Goal: Check status: Check status

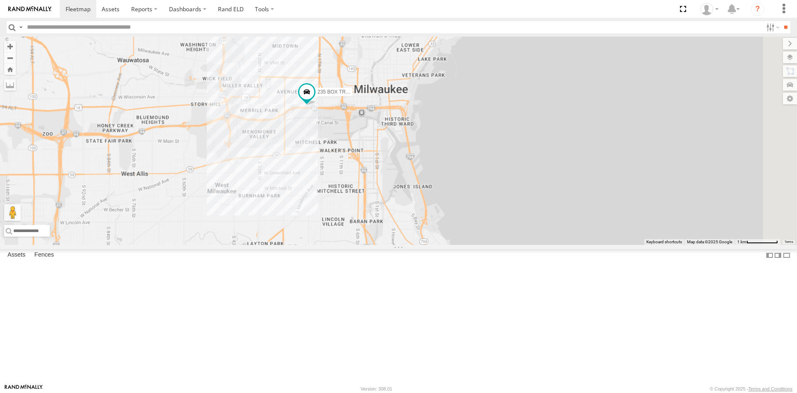
drag, startPoint x: 716, startPoint y: 143, endPoint x: 481, endPoint y: 230, distance: 250.4
click at [481, 230] on div "235 BOX TRUCK" at bounding box center [398, 141] width 797 height 208
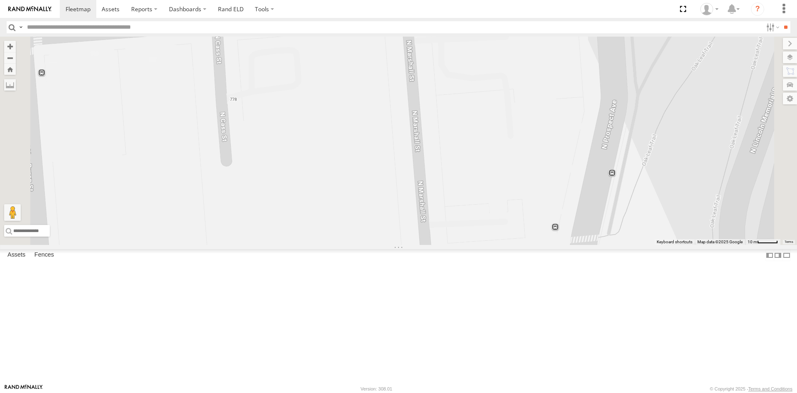
click at [0, 0] on div at bounding box center [0, 0] width 0 height 0
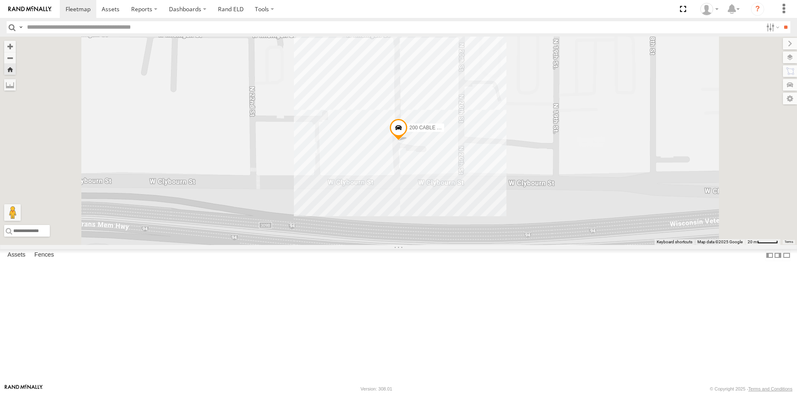
click at [408, 141] on span at bounding box center [399, 129] width 18 height 22
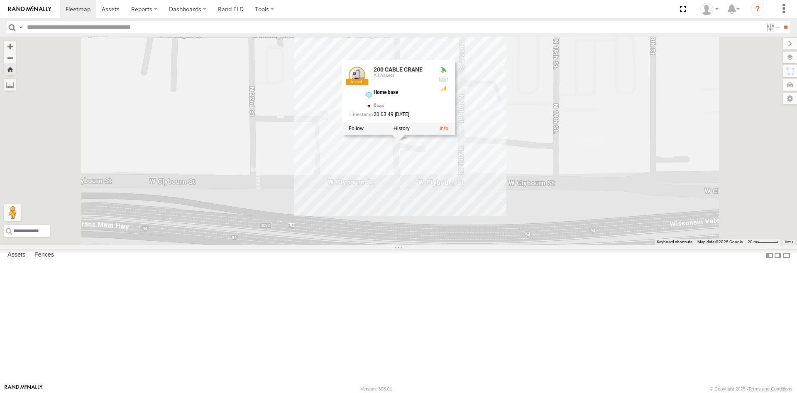
click at [270, 145] on div "200 CABLE CRANE 200 CABLE CRANE All Assets Home base 43.03648 , -87.93871 0 20:…" at bounding box center [398, 141] width 797 height 208
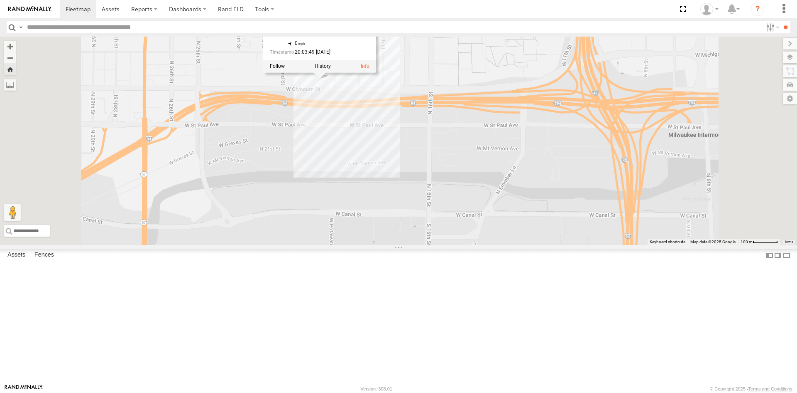
click at [566, 156] on div "200 CABLE CRANE 200 CABLE CRANE All Assets Home base 43.03648 , -87.93871 0 20:…" at bounding box center [398, 141] width 797 height 208
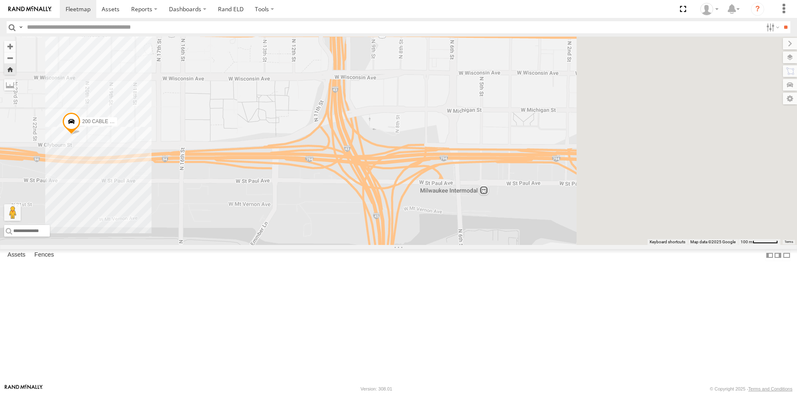
drag, startPoint x: 366, startPoint y: 184, endPoint x: 253, endPoint y: 203, distance: 113.8
click at [253, 203] on div "200 CABLE CRANE" at bounding box center [398, 141] width 797 height 208
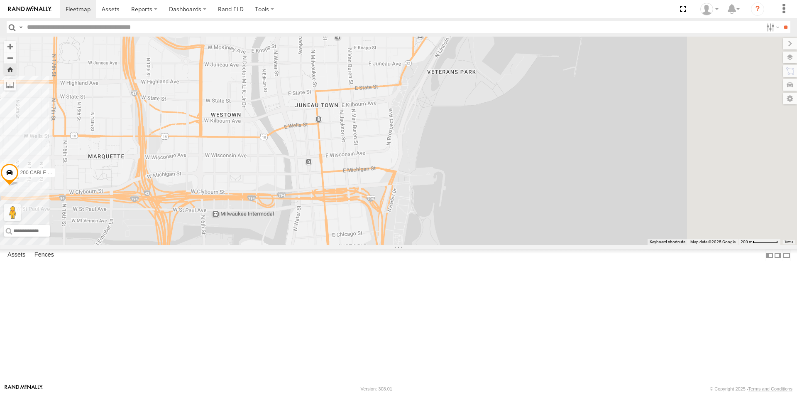
drag, startPoint x: 579, startPoint y: 191, endPoint x: 404, endPoint y: 256, distance: 186.9
click at [404, 245] on div "200 CABLE CRANE" at bounding box center [398, 141] width 797 height 208
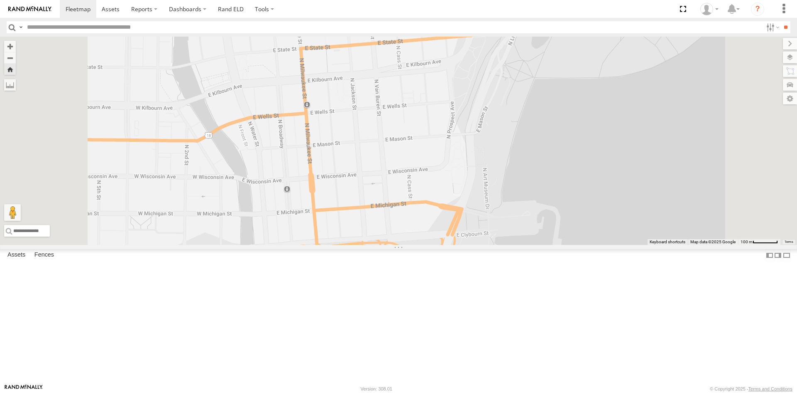
click at [50, 26] on input "text" at bounding box center [393, 27] width 739 height 12
click at [0, 0] on div "225 BOX TRUCK All Assets N Prospect Ave Juneau Town 43.04151 -87.89931 Video 24…" at bounding box center [0, 0] width 0 height 0
click at [0, 0] on div "200 CABLE CRANE All Assets Home base J.M. Brennan, Inc. 43.03648 -87.93871 Video" at bounding box center [0, 0] width 0 height 0
click at [0, 0] on div "225 BOX TRUCK All Assets N Prospect Ave Juneau Town 43.04151 -87.89931 Video 24…" at bounding box center [0, 0] width 0 height 0
click at [83, 7] on span at bounding box center [78, 9] width 25 height 8
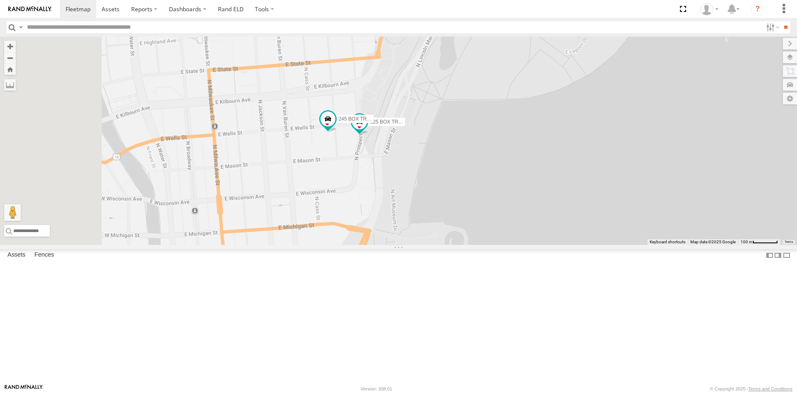
drag, startPoint x: 336, startPoint y: 235, endPoint x: 422, endPoint y: 207, distance: 90.9
click at [422, 207] on div "225 BOX TRUCK 245 BOX TRUCK" at bounding box center [398, 141] width 797 height 208
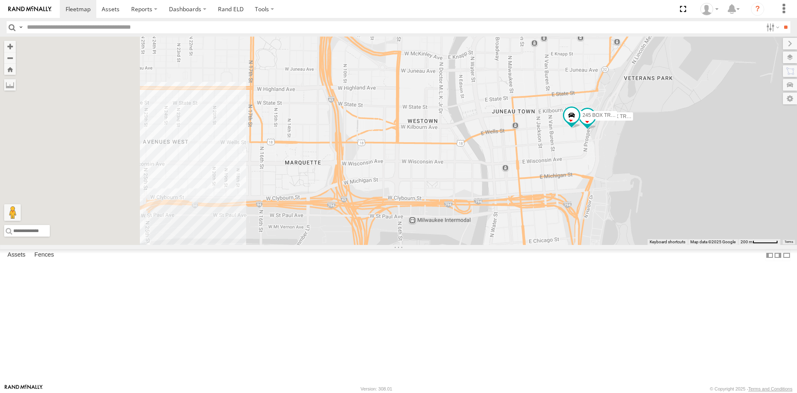
drag, startPoint x: 272, startPoint y: 208, endPoint x: 505, endPoint y: 208, distance: 233.0
click at [505, 208] on div "225 BOX TRUCK 245 BOX TRUCK" at bounding box center [398, 141] width 797 height 208
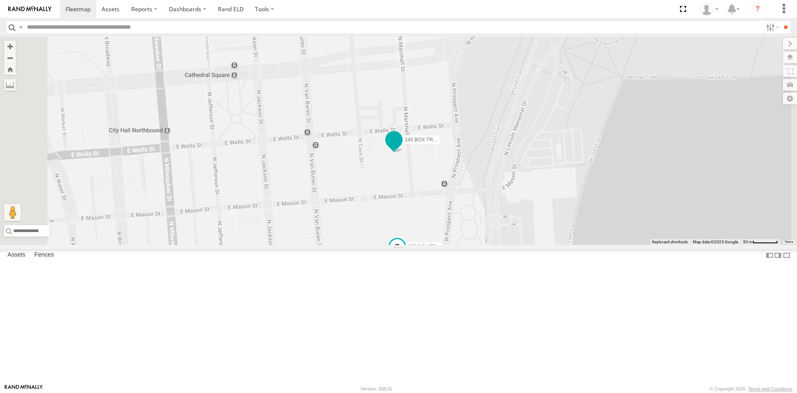
click at [402, 147] on span at bounding box center [394, 139] width 15 height 15
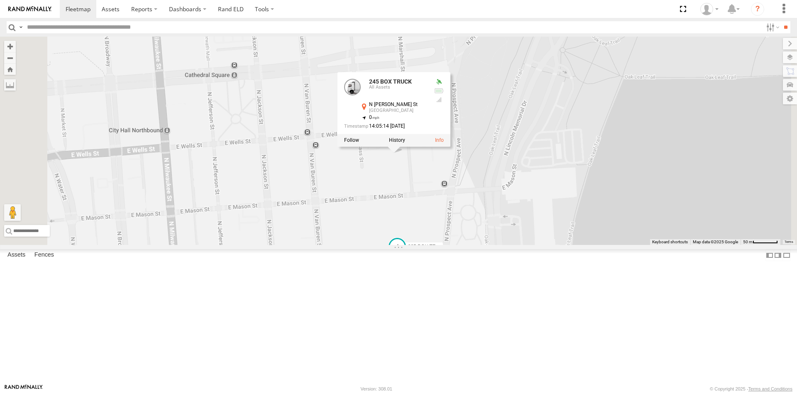
click at [405, 254] on span at bounding box center [397, 246] width 15 height 15
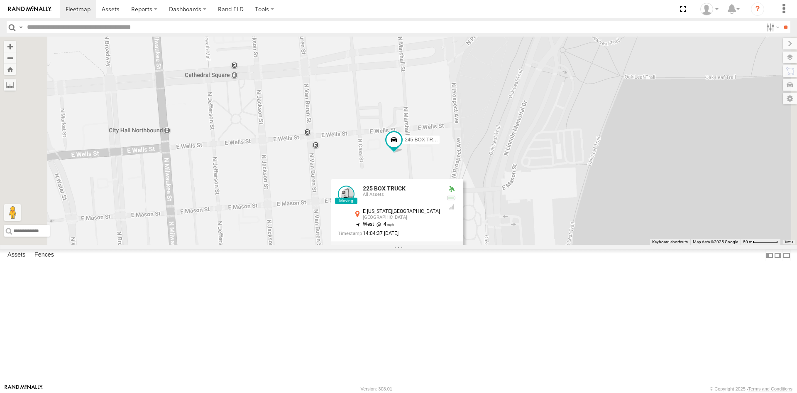
click at [436, 212] on div "225 BOX TRUCK 245 BOX TRUCK 225 BOX TRUCK All Assets [STREET_ADDRESS][US_STATE]…" at bounding box center [398, 141] width 797 height 208
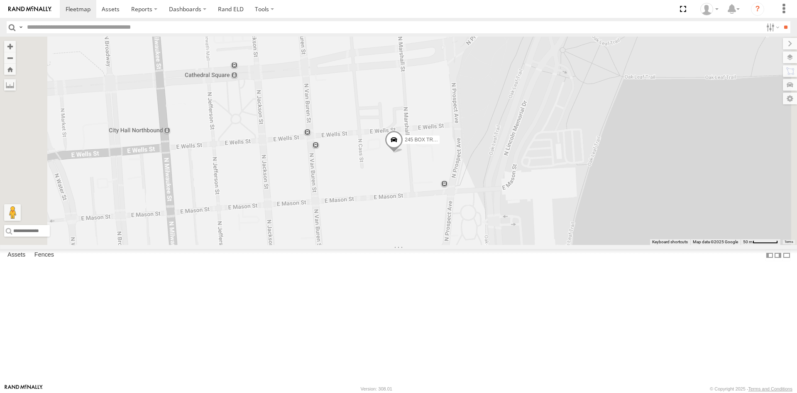
click at [403, 152] on span at bounding box center [394, 141] width 18 height 22
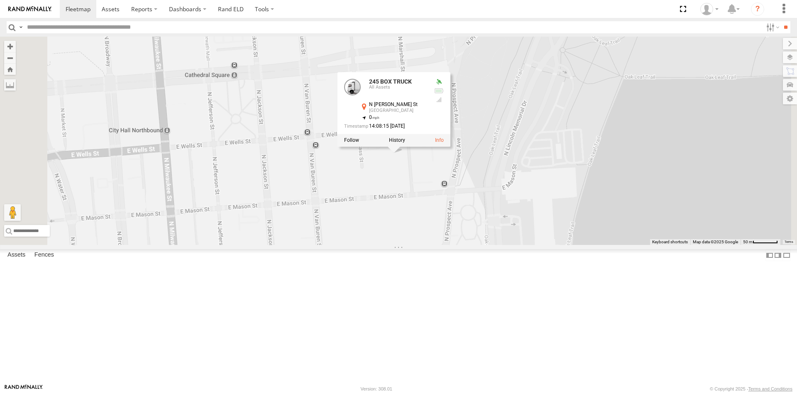
click at [478, 245] on div "245 BOX TRUCK 245 BOX TRUCK All Assets [GEOGRAPHIC_DATA][PERSON_NAME][PERSON_NA…" at bounding box center [398, 141] width 797 height 208
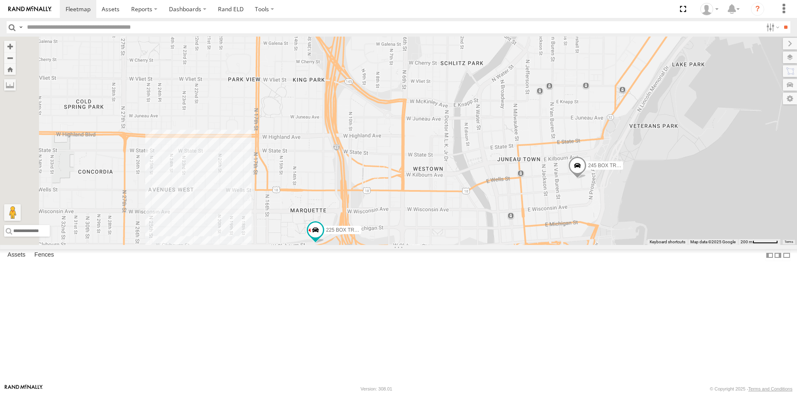
drag, startPoint x: 333, startPoint y: 274, endPoint x: 536, endPoint y: 274, distance: 203.1
click at [536, 245] on div "245 BOX TRUCK 225 BOX TRUCK" at bounding box center [398, 141] width 797 height 208
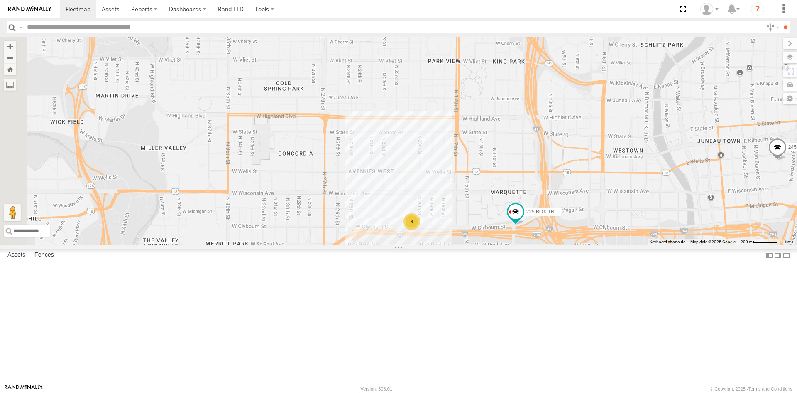
drag, startPoint x: 341, startPoint y: 343, endPoint x: 551, endPoint y: 324, distance: 210.6
click at [551, 245] on div "245 BOX TRUCK 225 BOX TRUCK 6" at bounding box center [398, 141] width 797 height 208
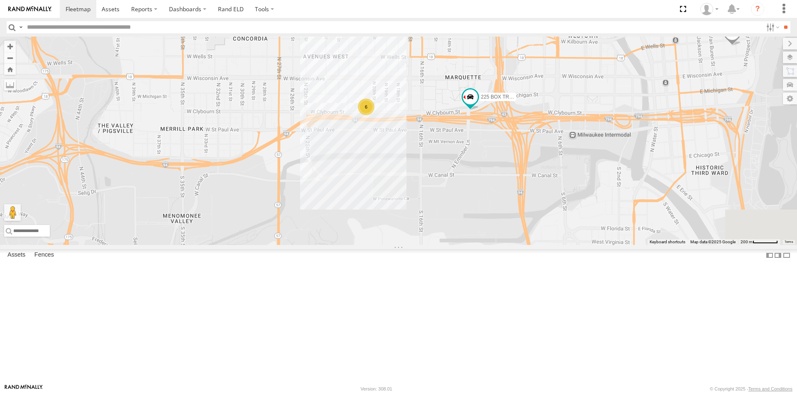
drag, startPoint x: 517, startPoint y: 300, endPoint x: 484, endPoint y: 206, distance: 100.0
click at [484, 206] on div "245 BOX TRUCK 225 BOX TRUCK 6" at bounding box center [398, 141] width 797 height 208
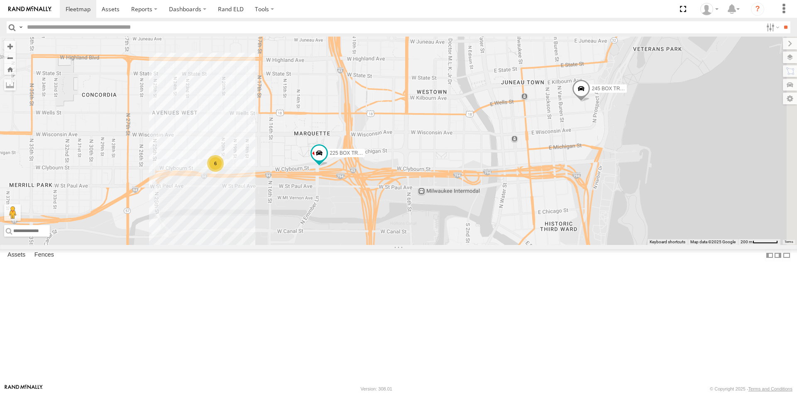
drag, startPoint x: 604, startPoint y: 200, endPoint x: 444, endPoint y: 260, distance: 170.6
click at [444, 245] on div "245 BOX TRUCK 225 BOX TRUCK 6" at bounding box center [398, 141] width 797 height 208
